Goal: Navigation & Orientation: Find specific page/section

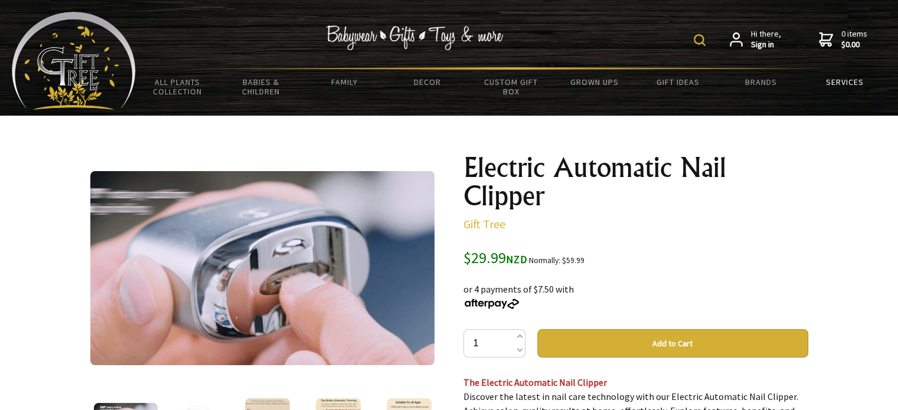
click at [837, 79] on link "Services" at bounding box center [844, 82] width 83 height 25
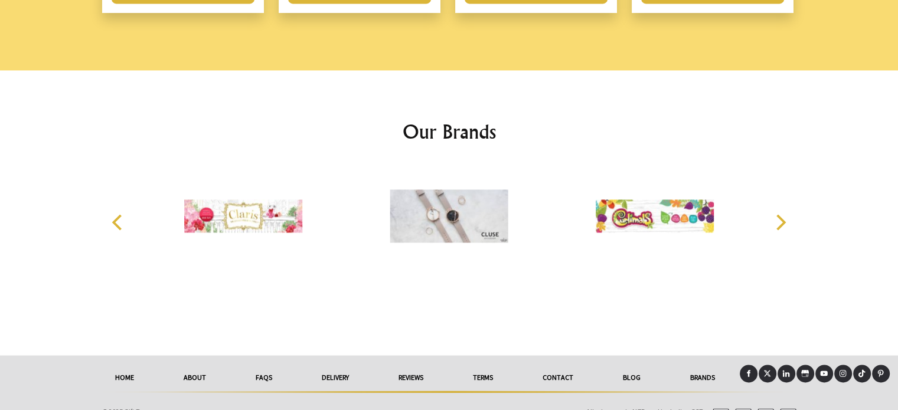
scroll to position [1780, 0]
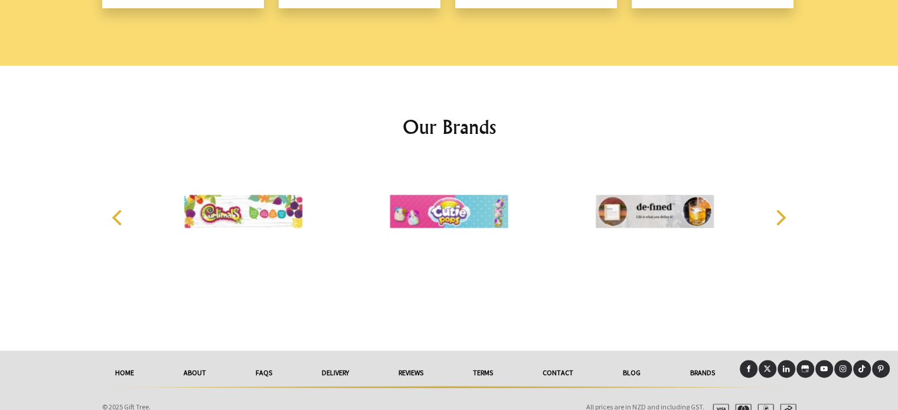
click at [120, 360] on link "HOME" at bounding box center [124, 373] width 68 height 26
